Goal: Find specific page/section: Find specific page/section

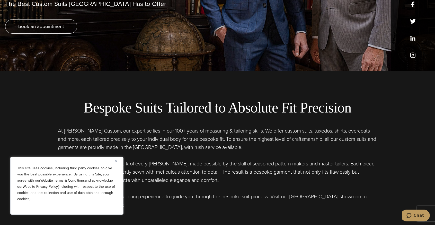
scroll to position [171, 0]
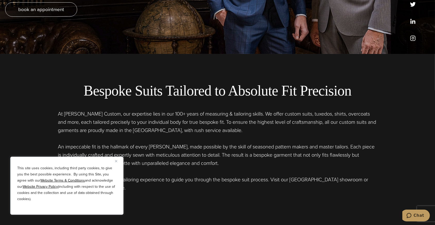
click at [117, 160] on button "Close" at bounding box center [118, 161] width 6 height 6
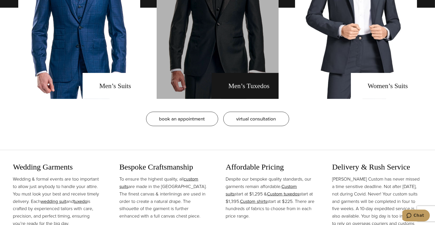
scroll to position [480, 0]
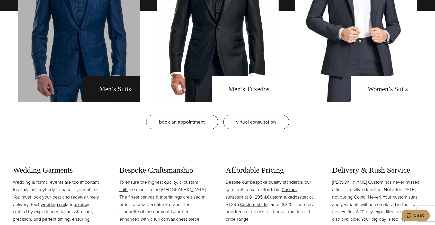
click at [108, 102] on link "men's suits" at bounding box center [79, 10] width 122 height 183
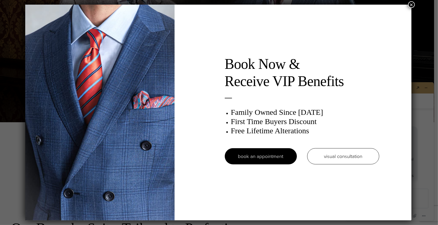
click at [410, 3] on button "×" at bounding box center [411, 4] width 7 height 7
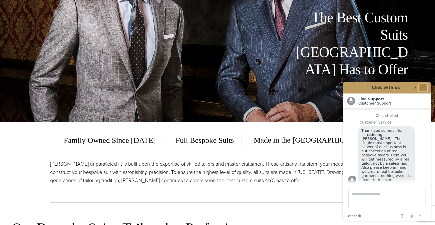
click at [424, 87] on icon "Minimize widget" at bounding box center [423, 88] width 4 height 4
